Goal: Task Accomplishment & Management: Use online tool/utility

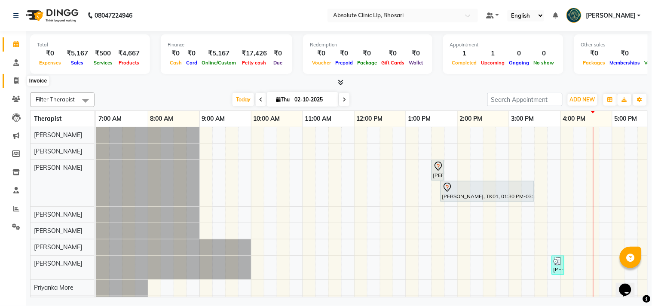
click at [19, 83] on span at bounding box center [16, 81] width 15 height 10
select select "service"
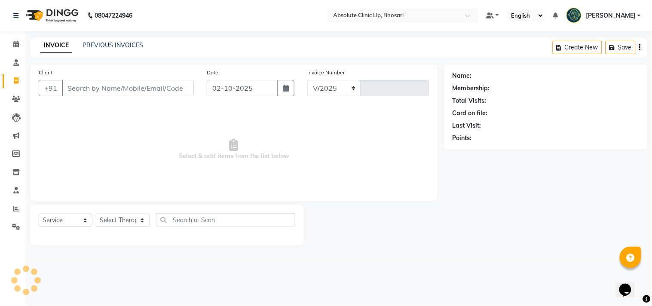
select select "4706"
type input "2768"
click at [98, 50] on div "INVOICE PREVIOUS INVOICES" at bounding box center [91, 46] width 123 height 10
click at [101, 46] on link "PREVIOUS INVOICES" at bounding box center [113, 45] width 61 height 8
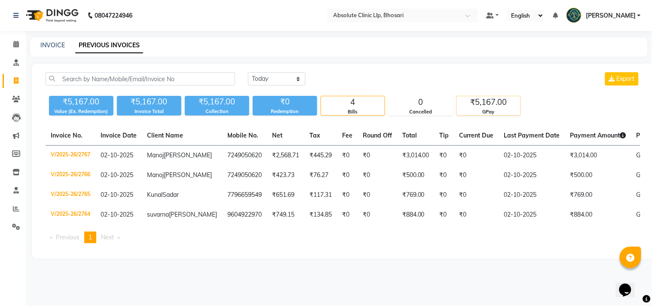
click at [483, 98] on div "₹5,167.00" at bounding box center [489, 102] width 64 height 12
click at [13, 97] on icon at bounding box center [16, 99] width 8 height 6
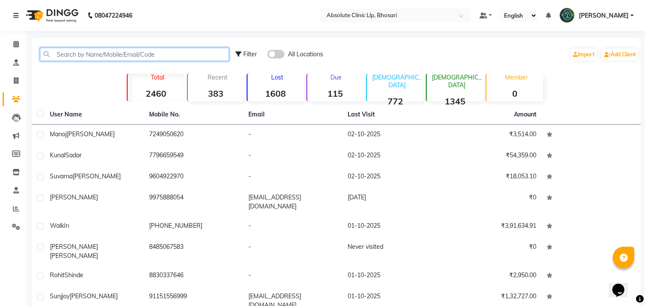
click at [98, 57] on input "text" at bounding box center [134, 54] width 189 height 13
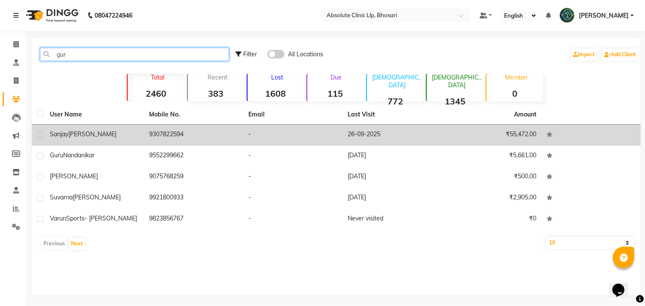
type input "gur"
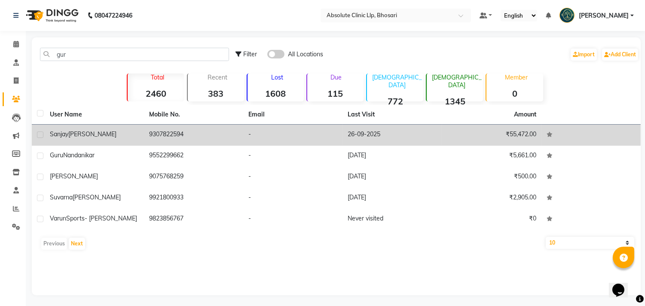
click at [40, 135] on label at bounding box center [40, 135] width 6 height 6
click at [40, 135] on input "checkbox" at bounding box center [40, 135] width 6 height 6
checkbox input "true"
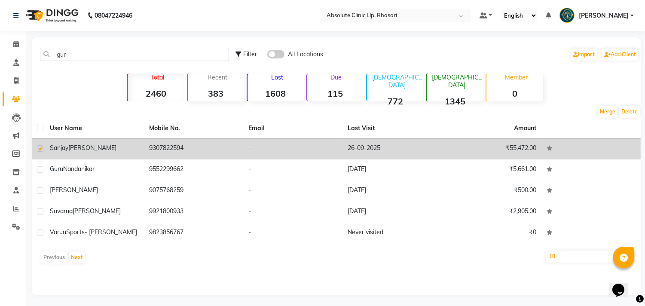
click at [88, 145] on span "[PERSON_NAME]" at bounding box center [92, 148] width 48 height 8
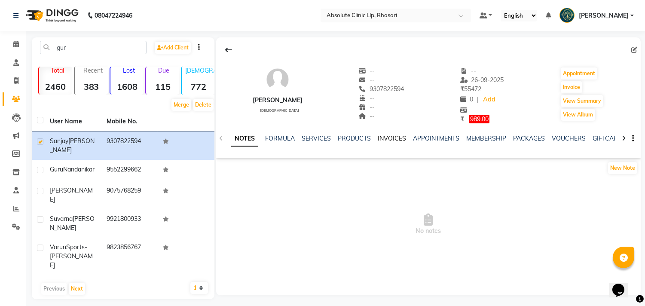
click at [386, 139] on link "INVOICES" at bounding box center [392, 139] width 28 height 8
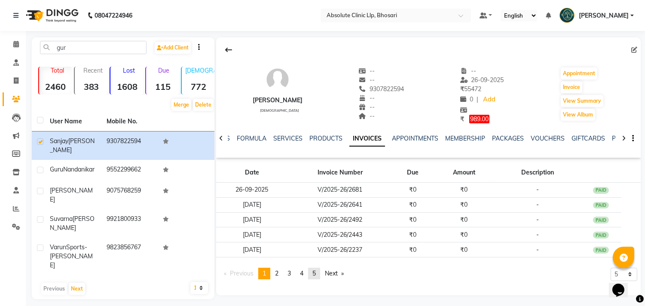
click at [316, 274] on span "5" at bounding box center [314, 274] width 3 height 8
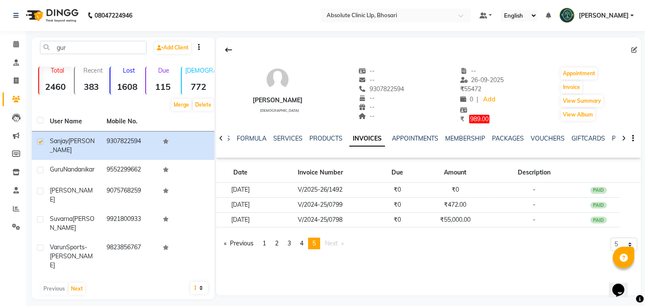
click at [67, 14] on img at bounding box center [51, 15] width 59 height 24
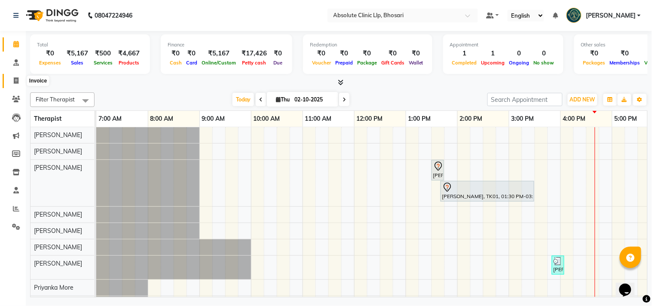
click at [17, 80] on icon at bounding box center [16, 80] width 5 height 6
select select "service"
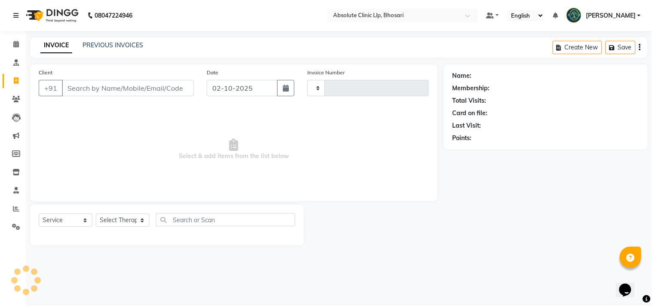
type input "2768"
select select "4706"
click at [19, 98] on icon at bounding box center [16, 99] width 8 height 6
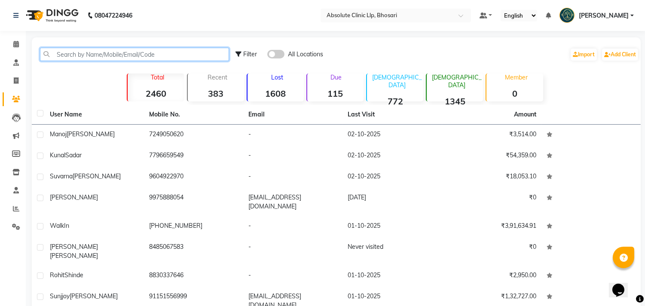
click at [105, 52] on input "text" at bounding box center [134, 54] width 189 height 13
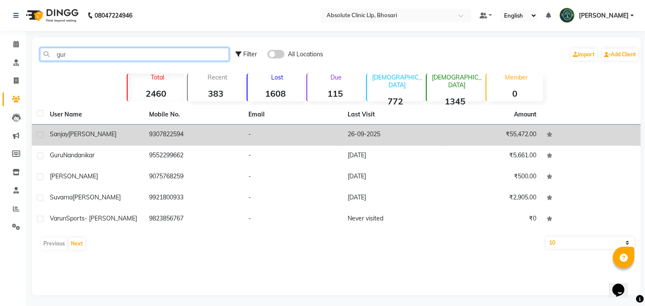
type input "gur"
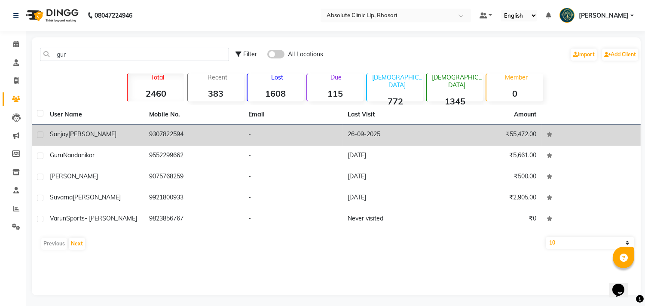
click at [75, 135] on span "[PERSON_NAME]" at bounding box center [92, 134] width 48 height 8
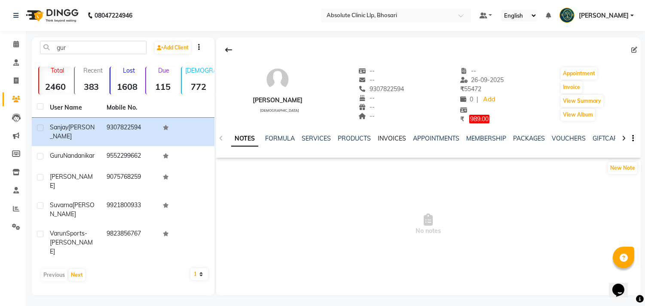
click at [394, 137] on link "INVOICES" at bounding box center [392, 139] width 28 height 8
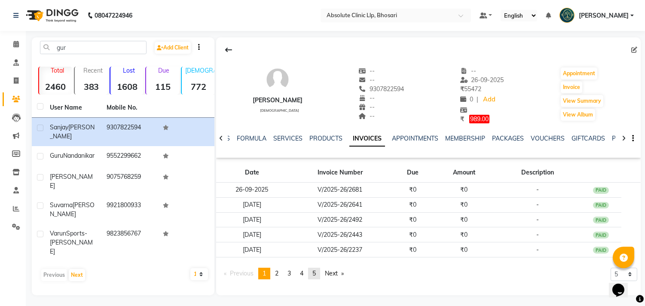
click at [320, 275] on link "page 5" at bounding box center [314, 274] width 12 height 12
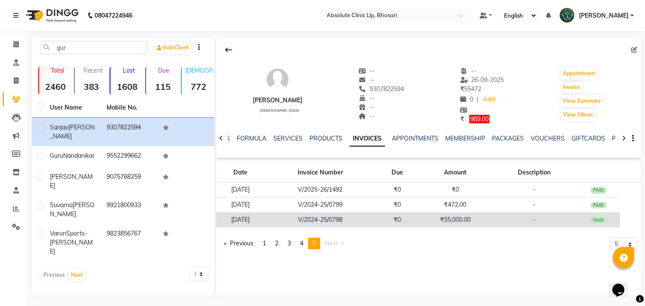
click at [405, 220] on td "₹0" at bounding box center [398, 219] width 44 height 15
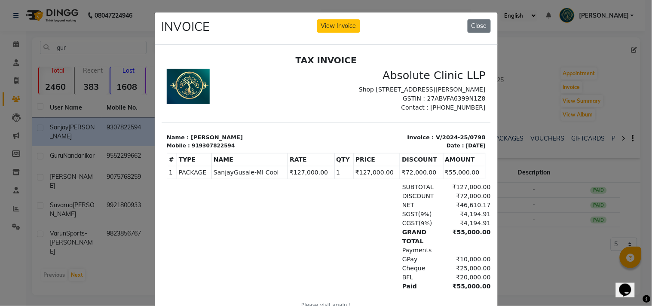
scroll to position [6, 0]
click at [476, 28] on button "Close" at bounding box center [479, 25] width 23 height 13
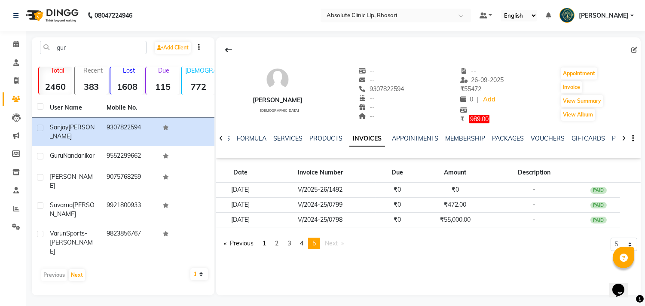
click at [78, 15] on img at bounding box center [51, 15] width 59 height 24
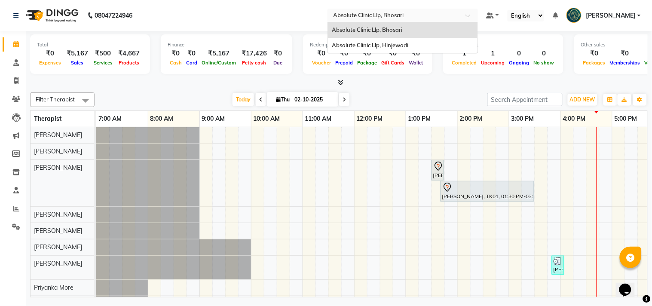
click at [387, 10] on div "Select Location × Absolute Clinic Llp, Bhosari" at bounding box center [403, 16] width 151 height 14
click at [385, 45] on span "Absolute Clinic Llp, Hinjewadi" at bounding box center [370, 45] width 77 height 7
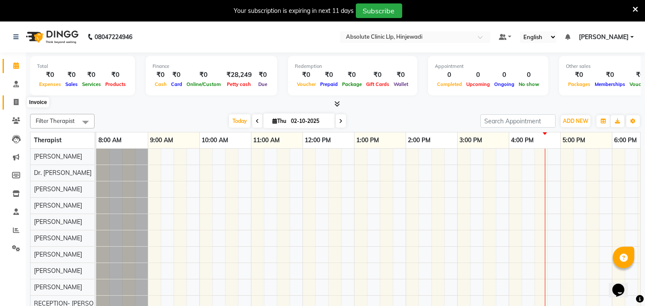
click at [12, 99] on span at bounding box center [16, 103] width 15 height 10
select select "service"
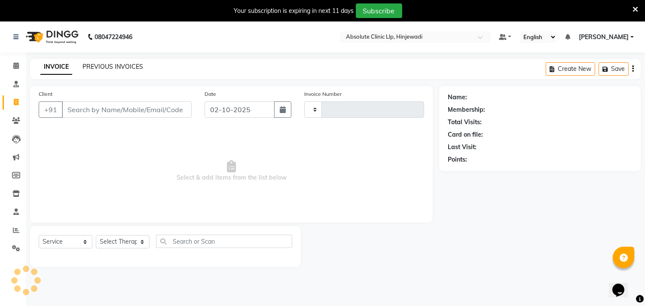
type input "2599"
select select "5113"
click at [94, 66] on link "PREVIOUS INVOICES" at bounding box center [113, 67] width 61 height 8
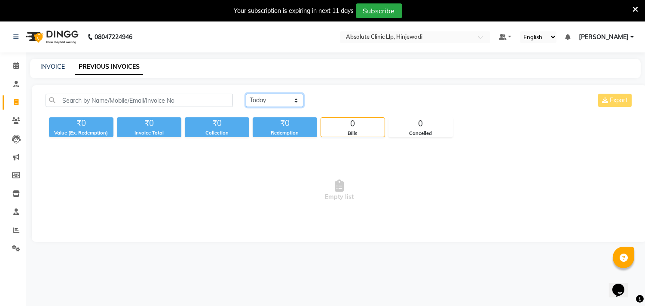
click at [265, 105] on select "Today Yesterday Custom Range" at bounding box center [275, 100] width 58 height 13
select select "yesterday"
click at [246, 94] on select "Today Yesterday Custom Range" at bounding box center [275, 100] width 58 height 13
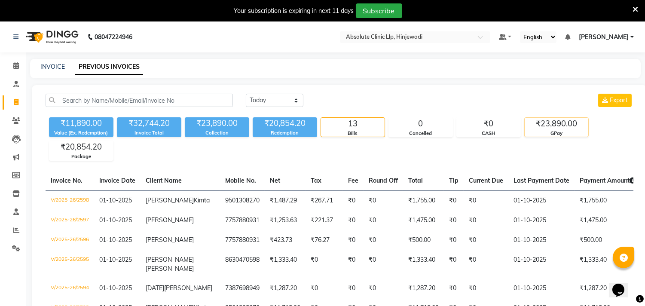
click at [559, 135] on div "GPay" at bounding box center [557, 133] width 64 height 7
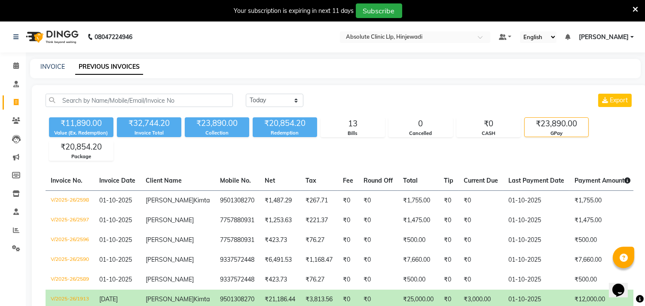
click at [634, 7] on icon at bounding box center [636, 10] width 6 height 8
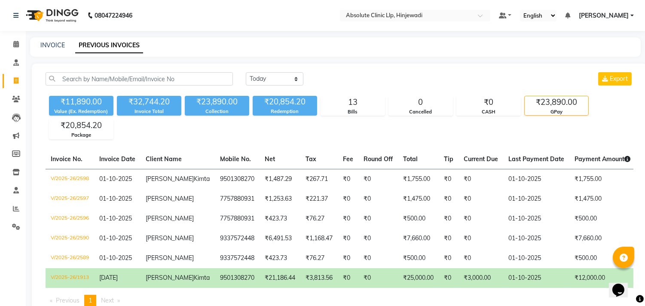
click at [62, 21] on img at bounding box center [51, 15] width 59 height 24
